Goal: Find specific page/section: Find specific page/section

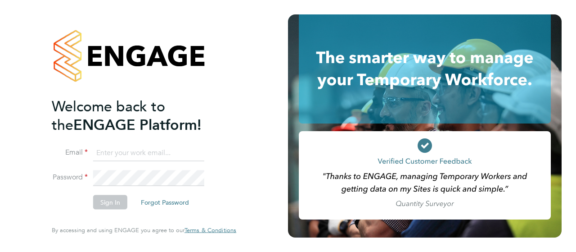
type input "midoffice@randstadcpe.com"
click at [110, 199] on button "Sign In" at bounding box center [110, 202] width 34 height 14
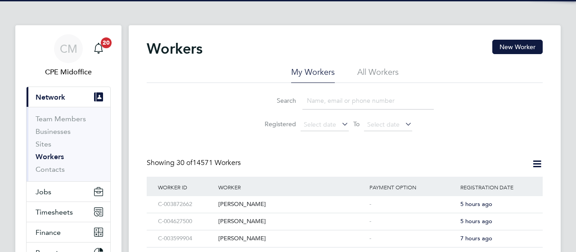
click at [324, 94] on input at bounding box center [367, 101] width 131 height 18
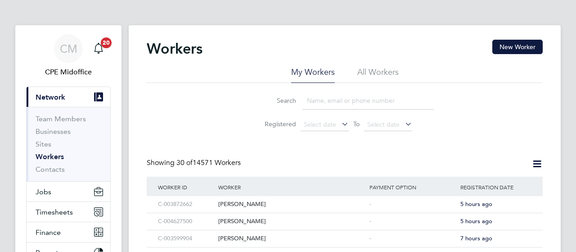
paste input "[PERSON_NAME]"
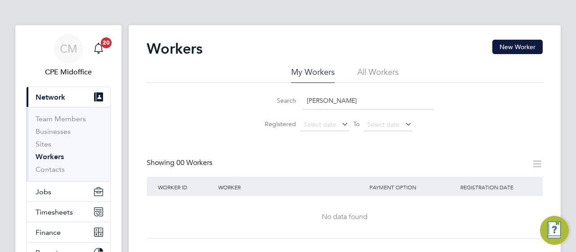
type input "[PERSON_NAME]"
click at [371, 76] on li "All Workers" at bounding box center [377, 75] width 41 height 16
